Goal: Find specific page/section: Find specific page/section

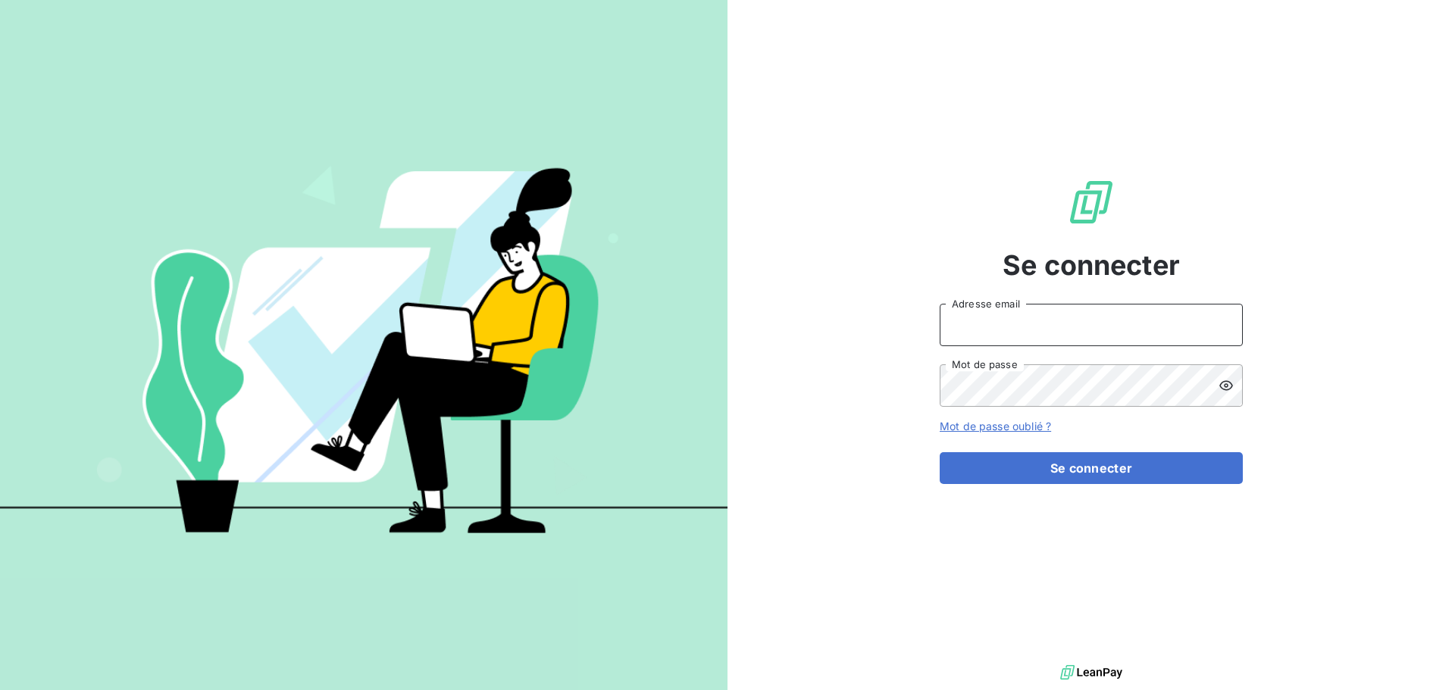
click at [1022, 327] on input "Adresse email" at bounding box center [1091, 325] width 303 height 42
type input "[EMAIL_ADDRESS][DOMAIN_NAME]"
click at [940, 452] on button "Se connecter" at bounding box center [1091, 468] width 303 height 32
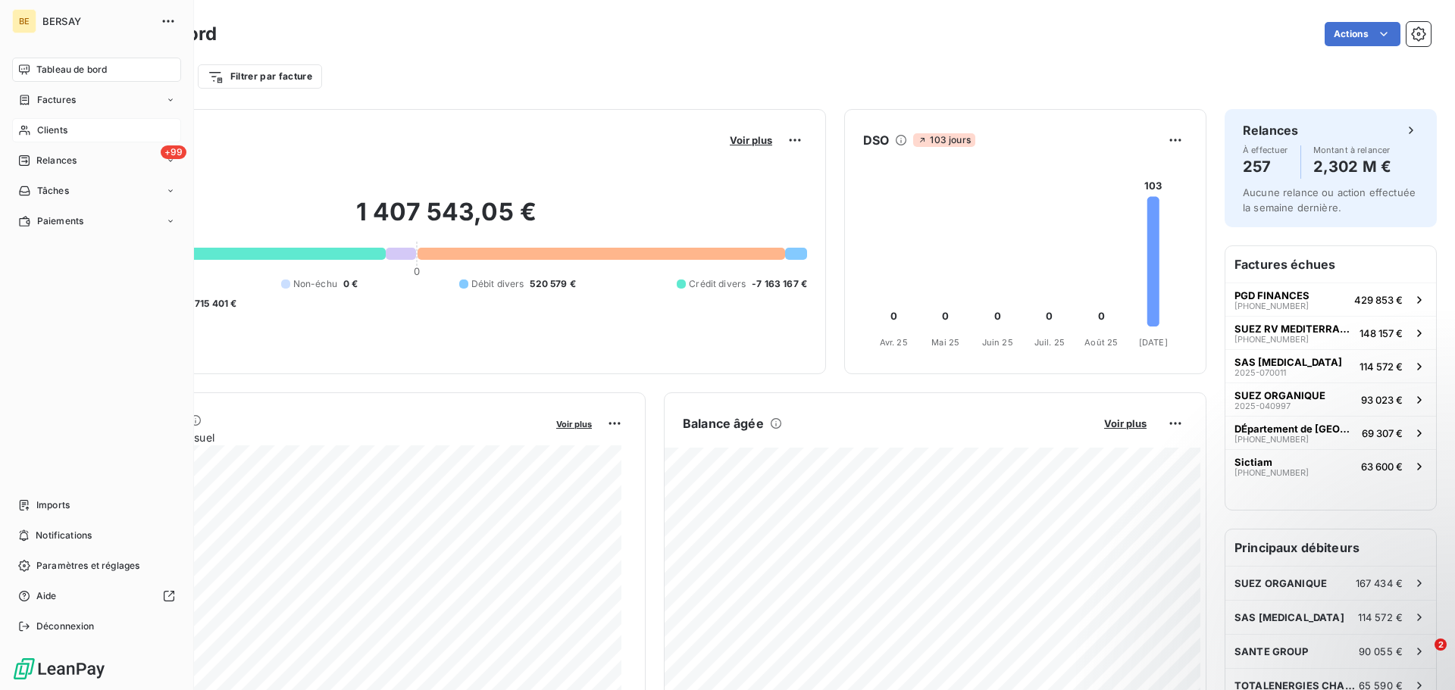
click at [62, 124] on span "Clients" at bounding box center [52, 131] width 30 height 14
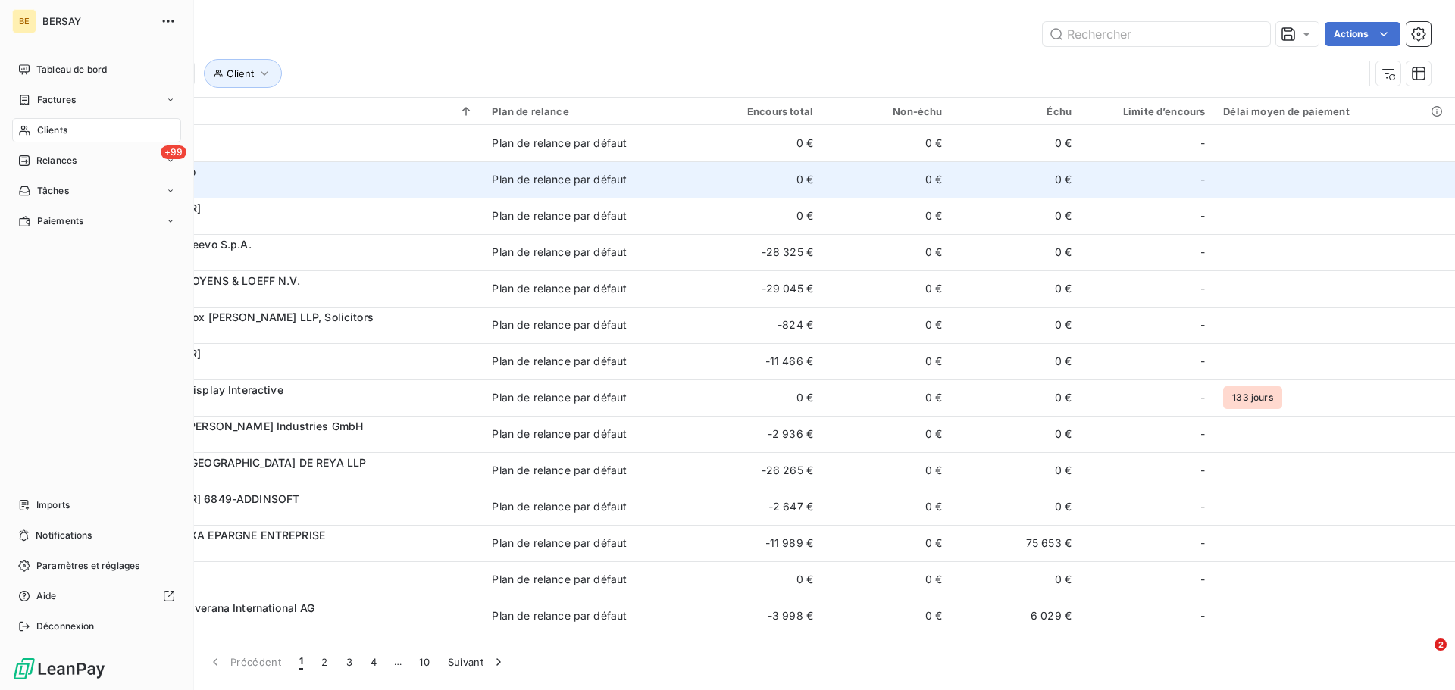
drag, startPoint x: 57, startPoint y: 125, endPoint x: 239, endPoint y: 164, distance: 186.7
click at [57, 125] on span "Clients" at bounding box center [52, 131] width 30 height 14
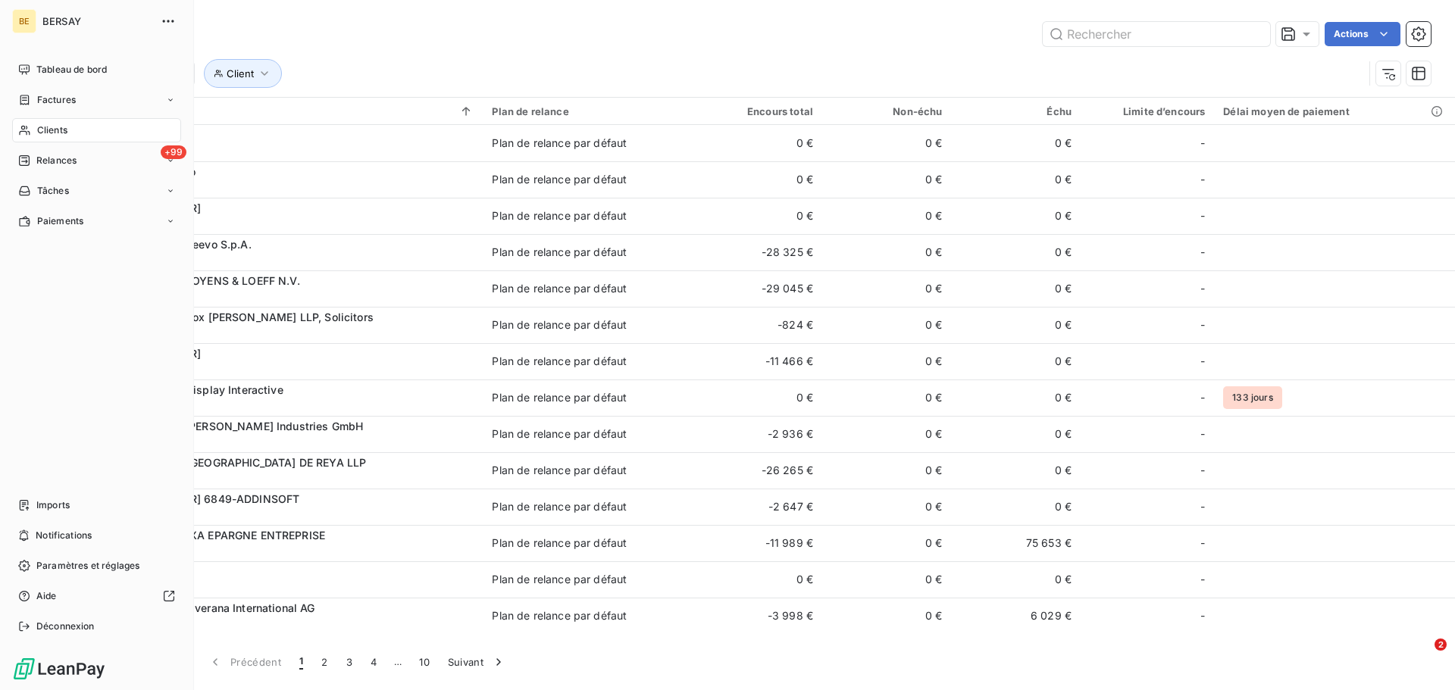
click at [52, 132] on span "Clients" at bounding box center [52, 131] width 30 height 14
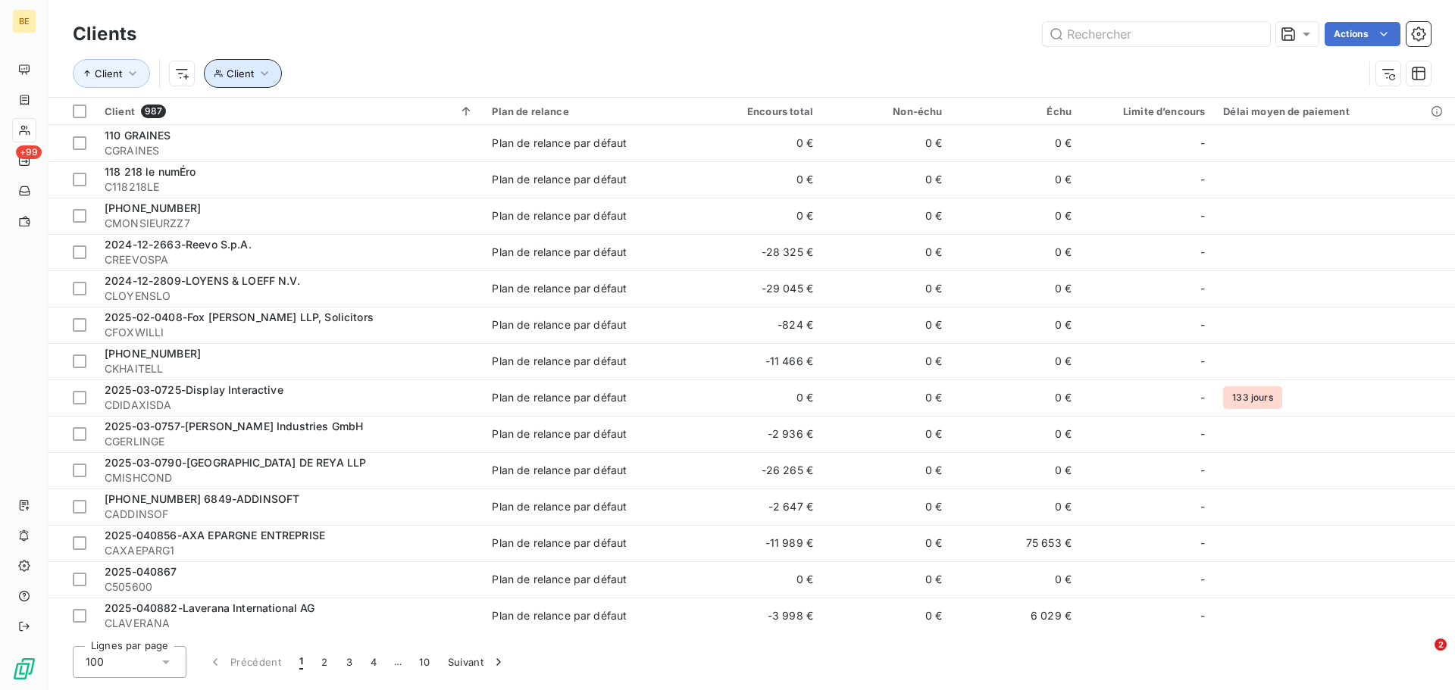
click at [249, 72] on span "Client" at bounding box center [240, 73] width 27 height 12
click at [421, 107] on div at bounding box center [483, 113] width 218 height 32
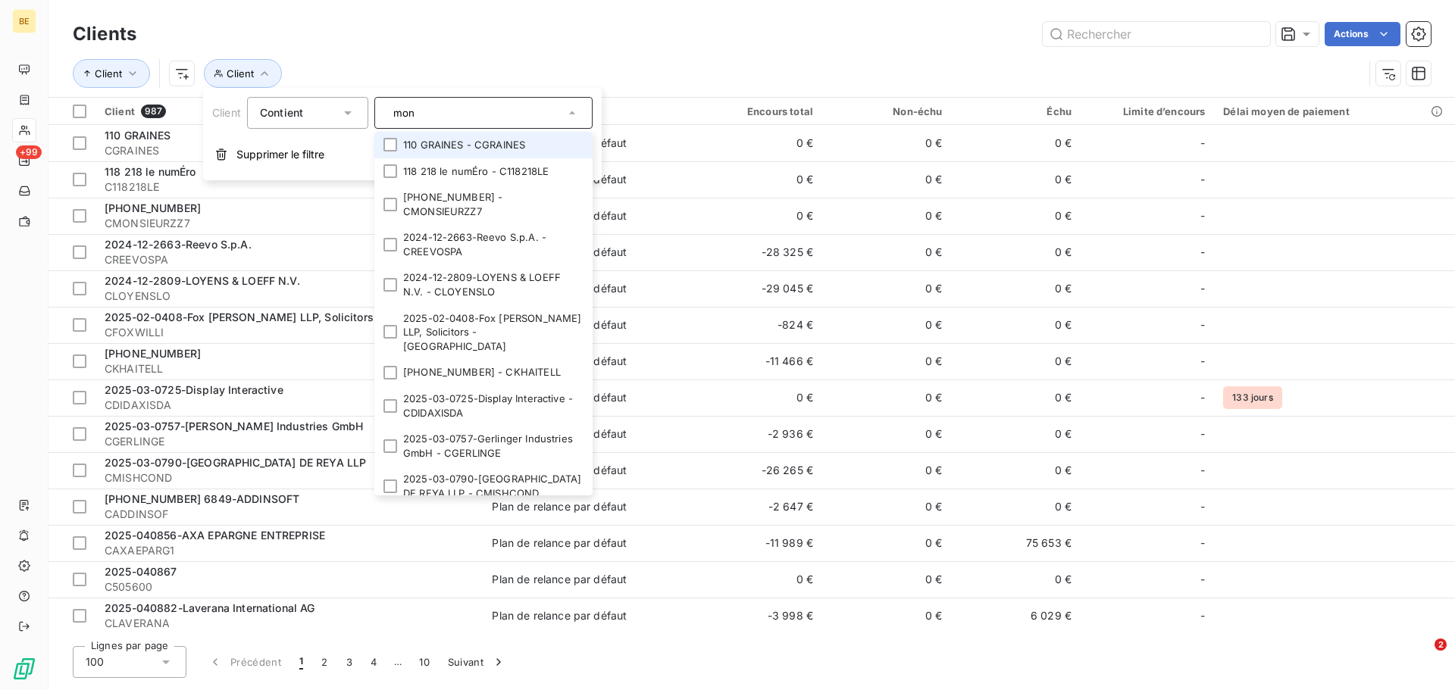
type input "mons"
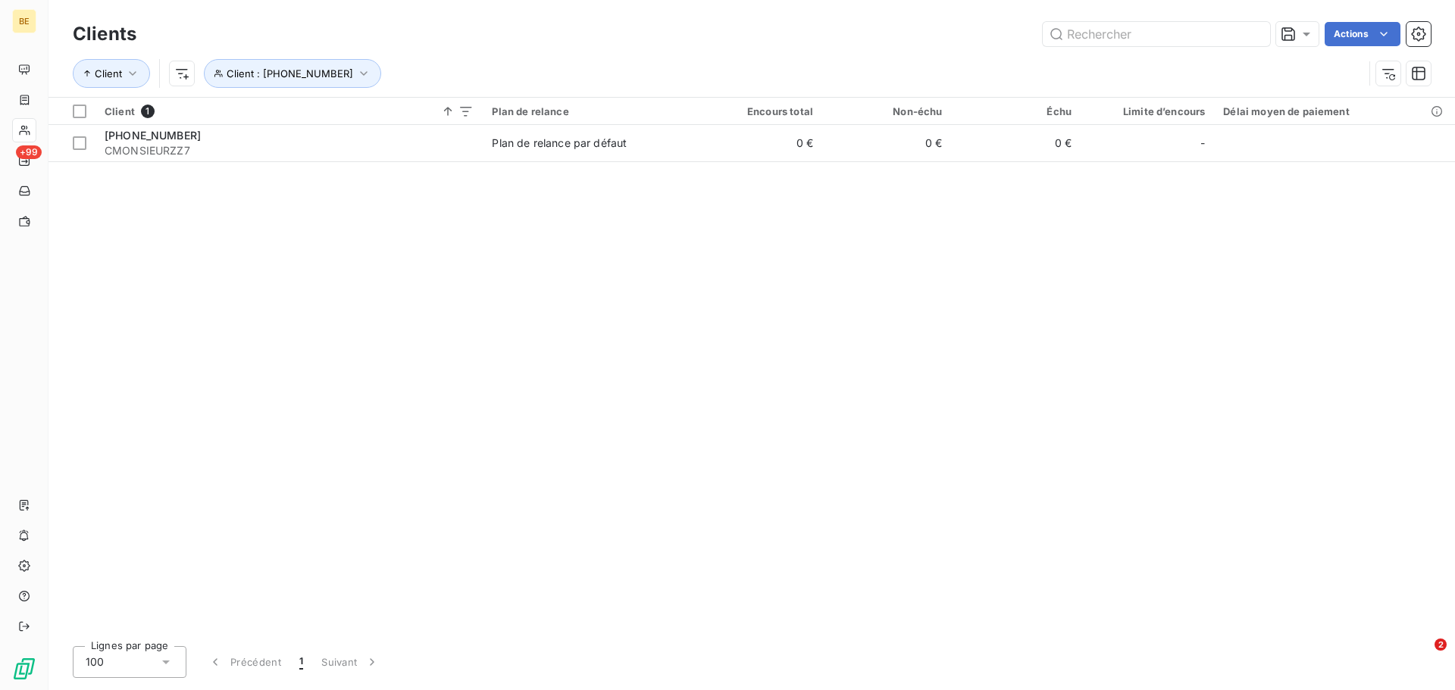
click at [923, 296] on div "Client 1 Plan de relance Encours total Non-échu Échu Limite d’encours Délai moy…" at bounding box center [752, 366] width 1407 height 537
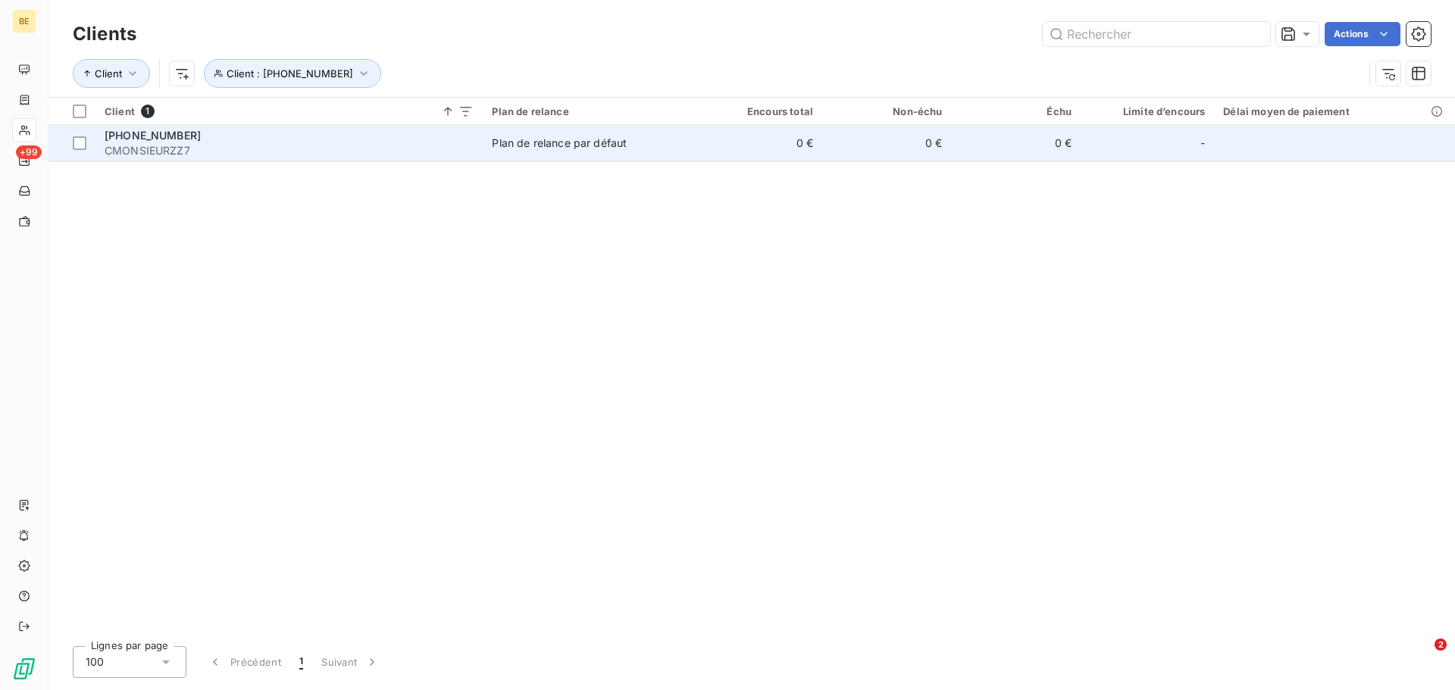
click at [142, 133] on span "[PHONE_NUMBER]" at bounding box center [153, 135] width 96 height 13
